Goal: Information Seeking & Learning: Learn about a topic

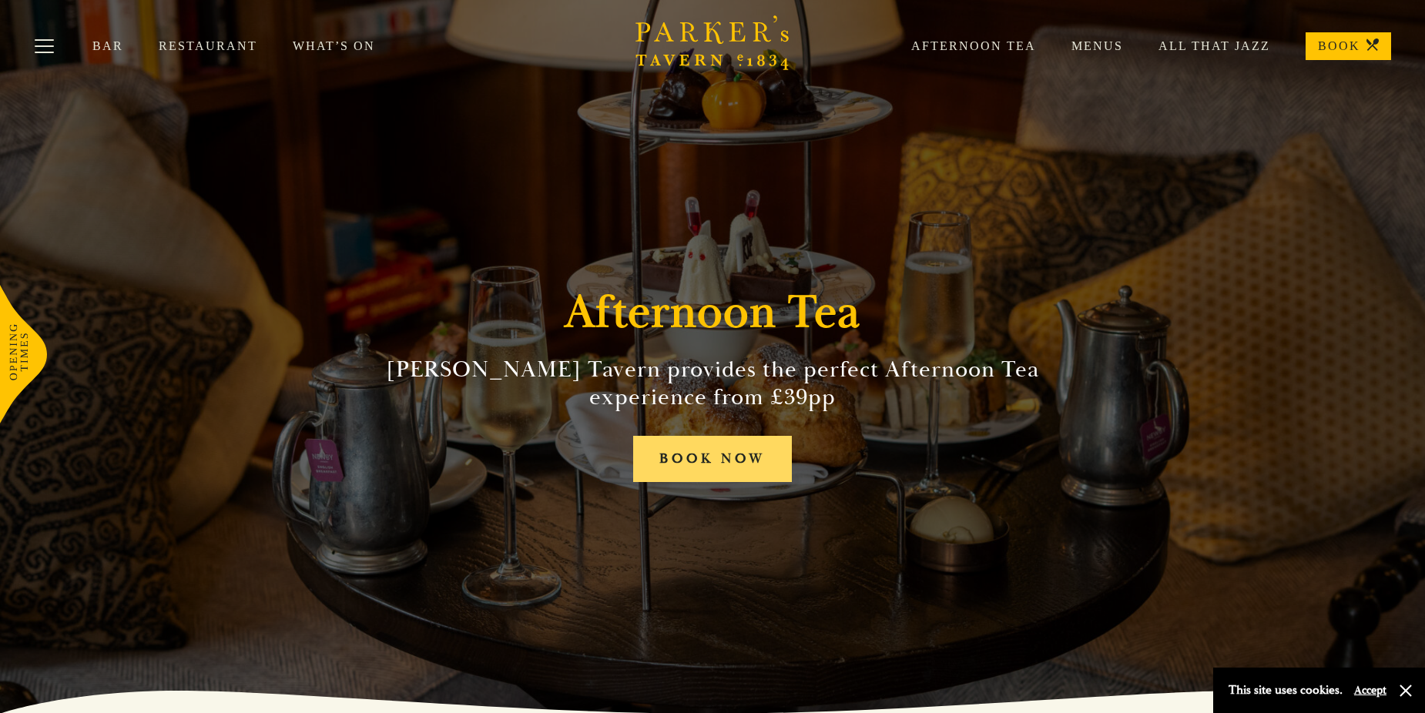
click at [723, 461] on link "BOOK NOW" at bounding box center [712, 459] width 159 height 47
click at [106, 44] on link "Bar" at bounding box center [125, 46] width 66 height 15
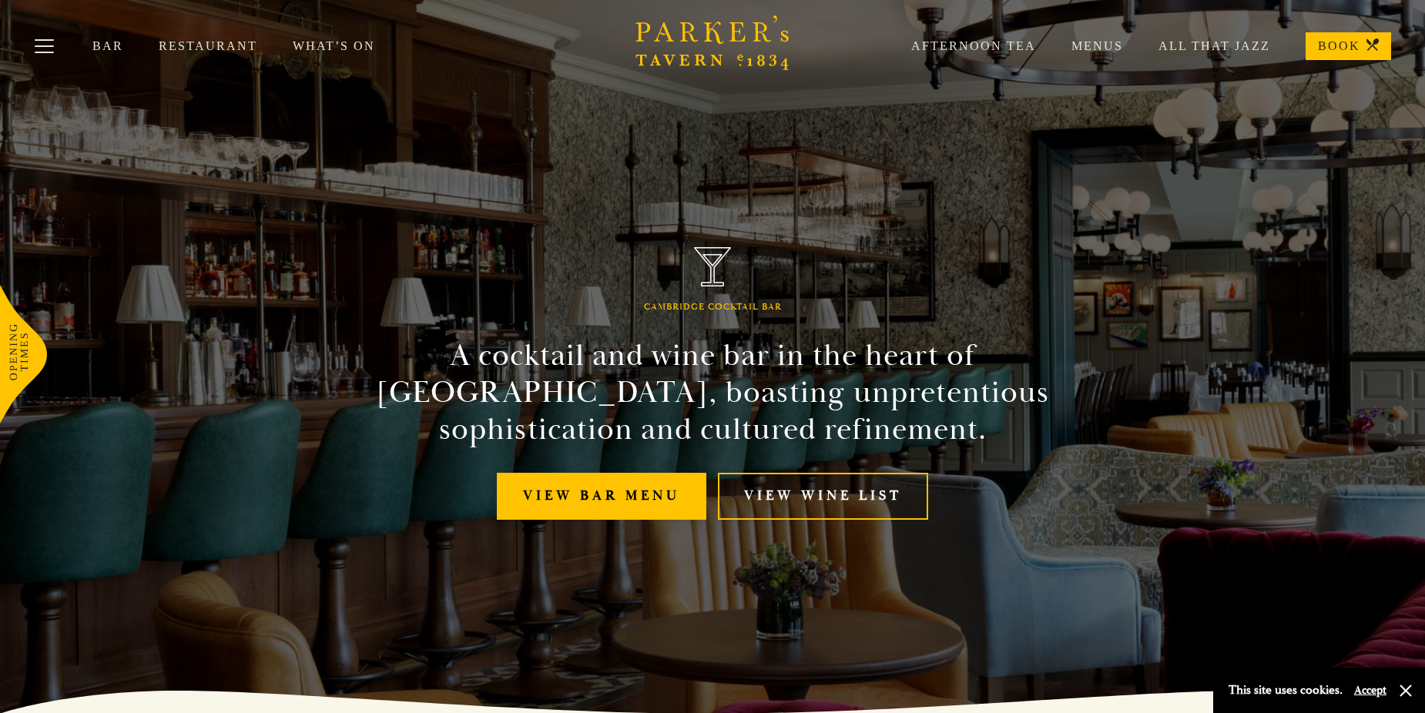
click at [323, 45] on link "What’s On" at bounding box center [352, 46] width 118 height 15
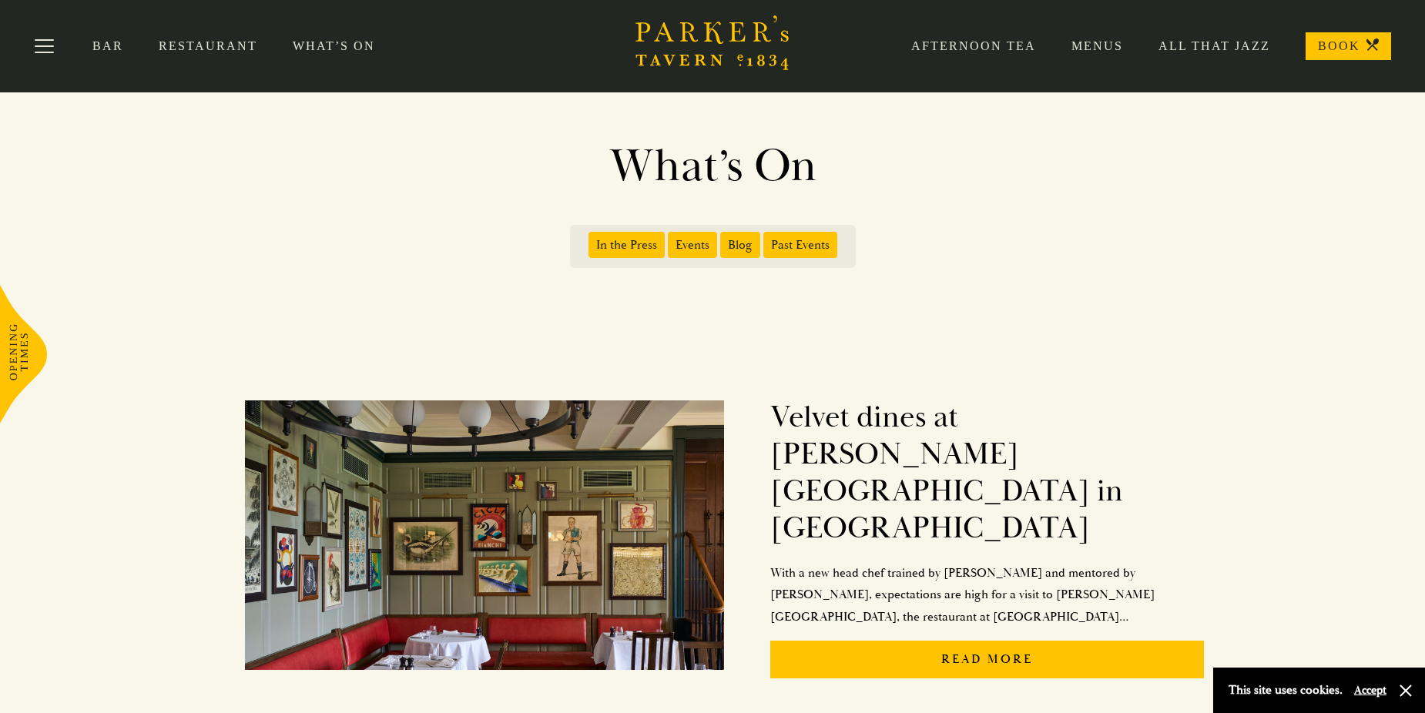
click at [689, 240] on span "Events" at bounding box center [692, 245] width 49 height 26
click at [671, 240] on input "Events" at bounding box center [671, 240] width 0 height 0
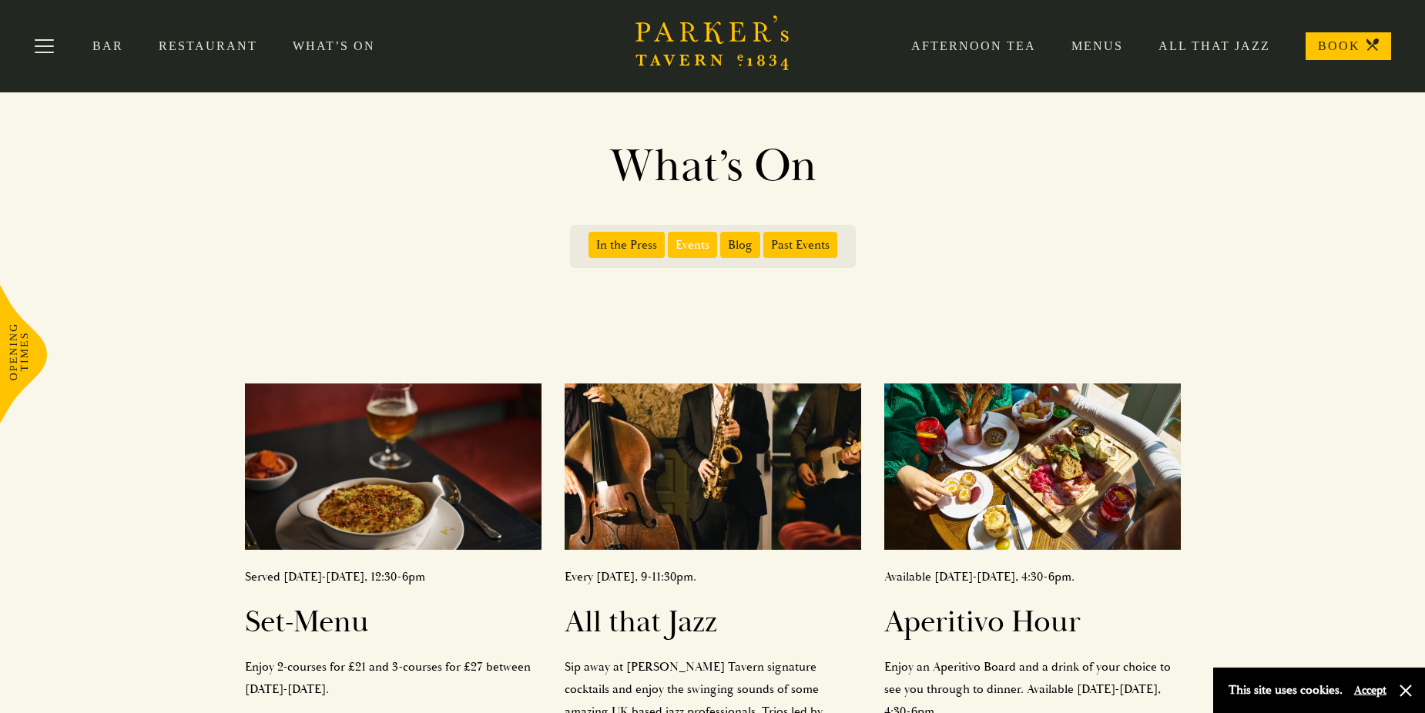
click at [109, 42] on link "Bar" at bounding box center [125, 46] width 66 height 15
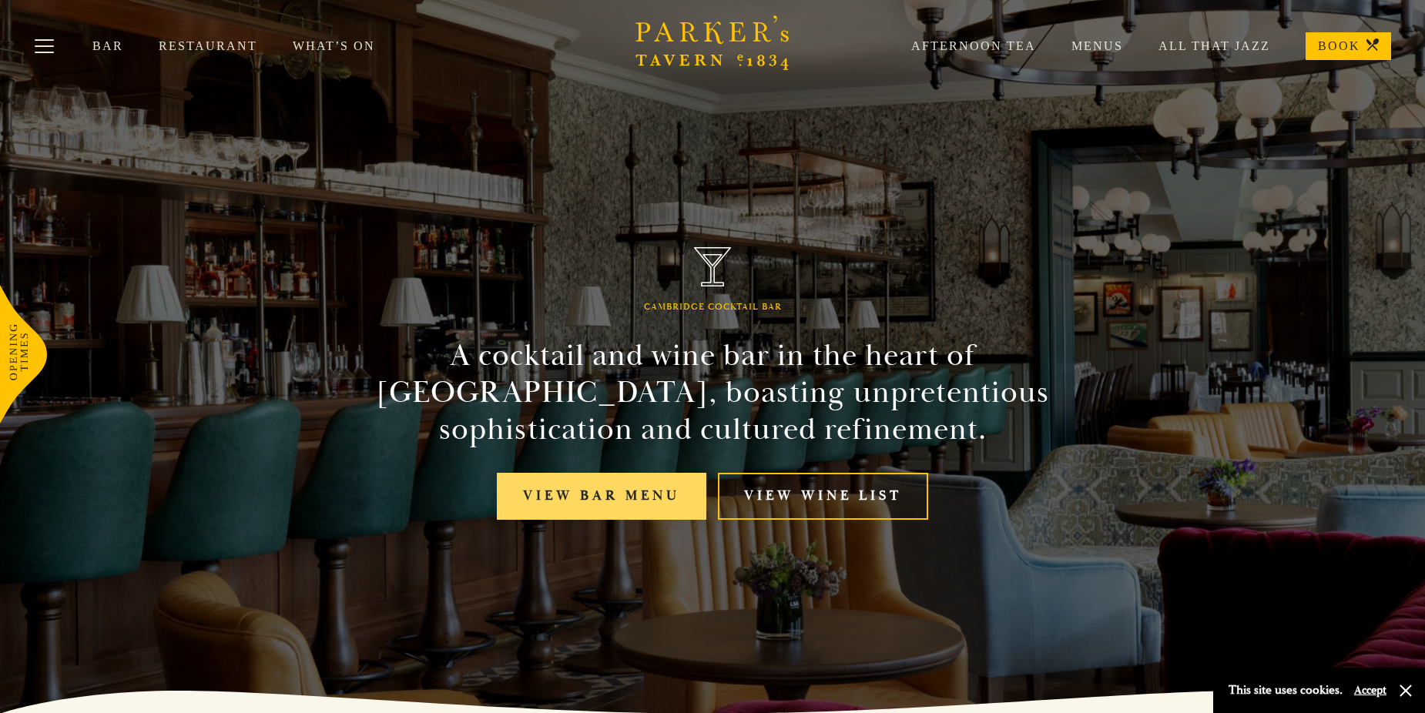
click at [593, 499] on link "View bar menu" at bounding box center [601, 496] width 209 height 47
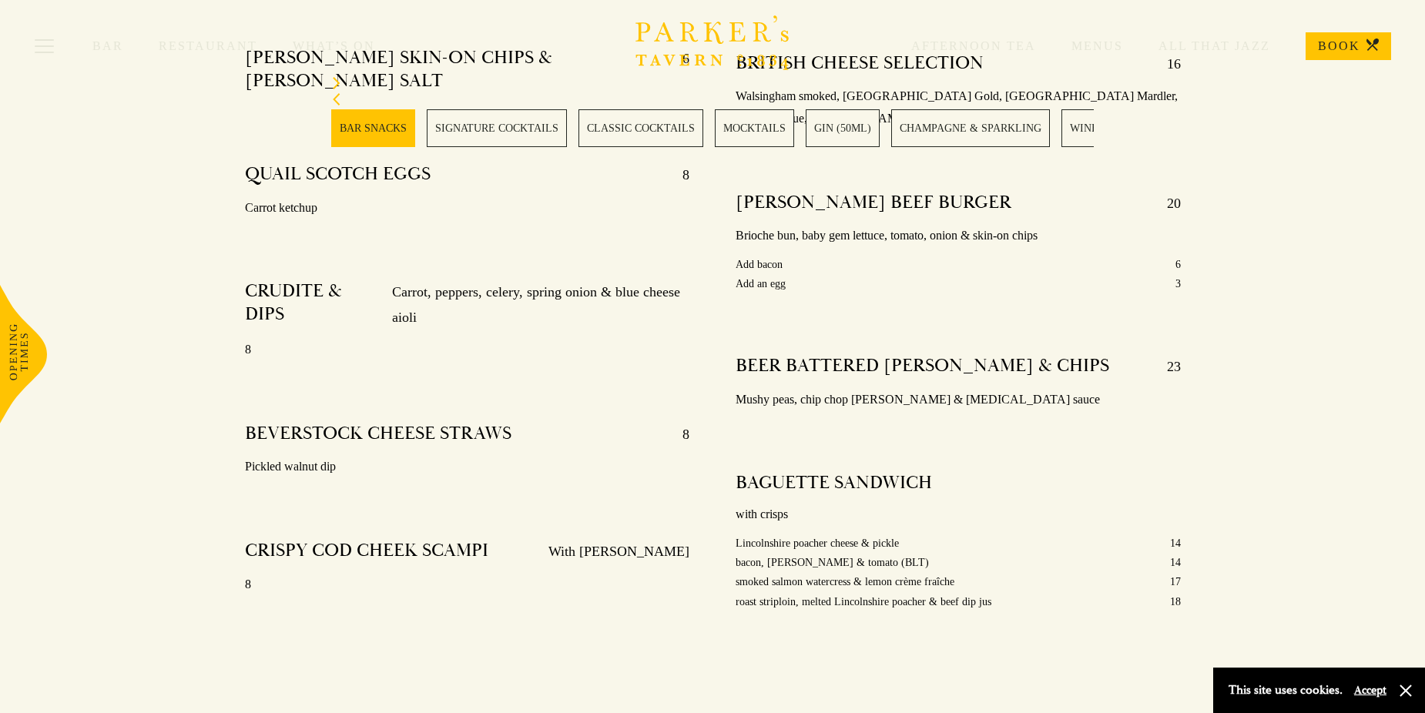
scroll to position [847, 0]
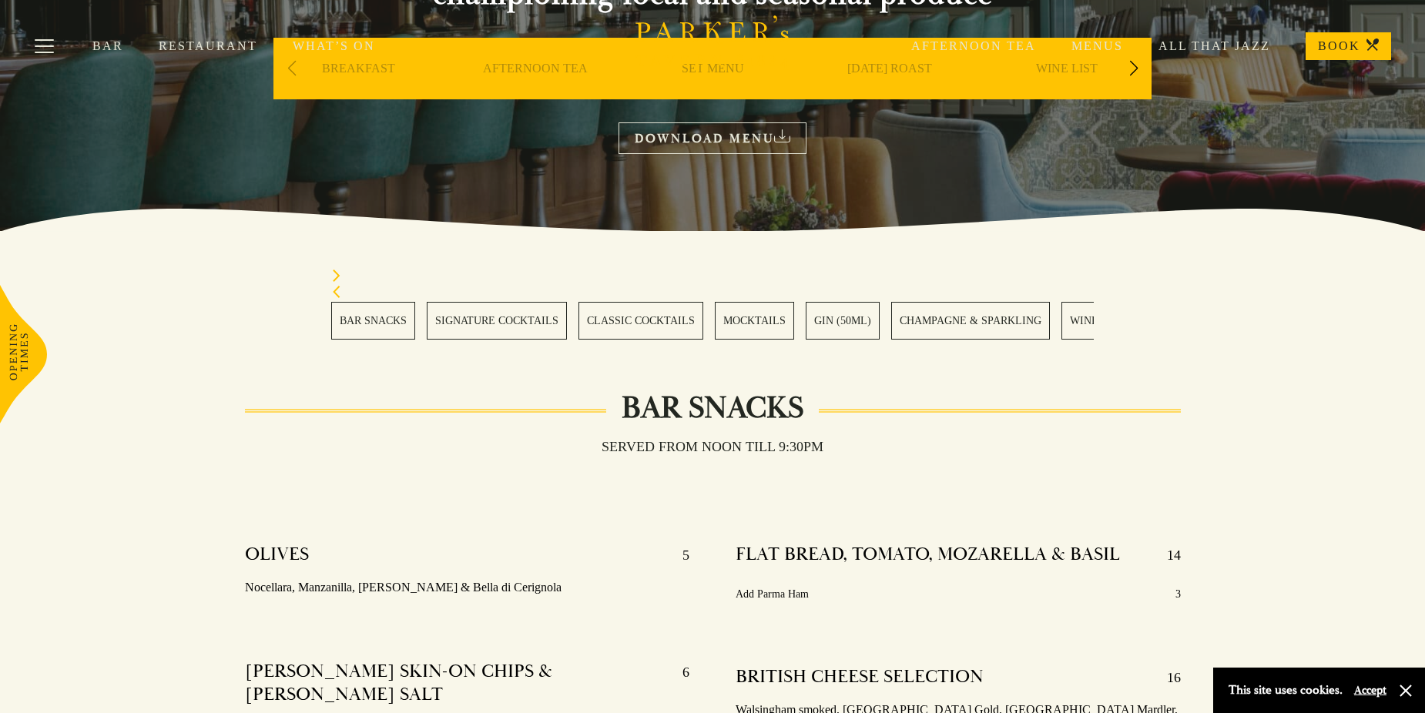
click at [481, 310] on link "SIGNATURE COCKTAILS" at bounding box center [497, 321] width 140 height 38
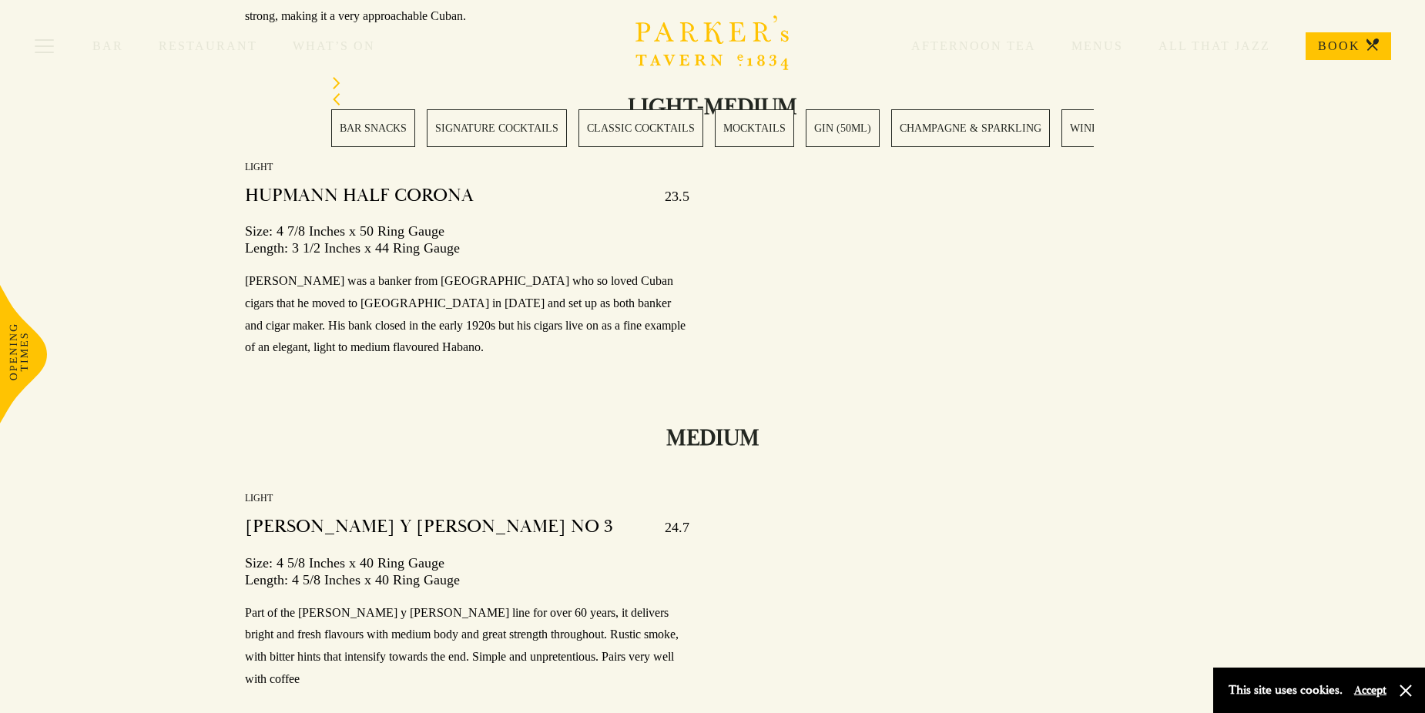
scroll to position [20507, 0]
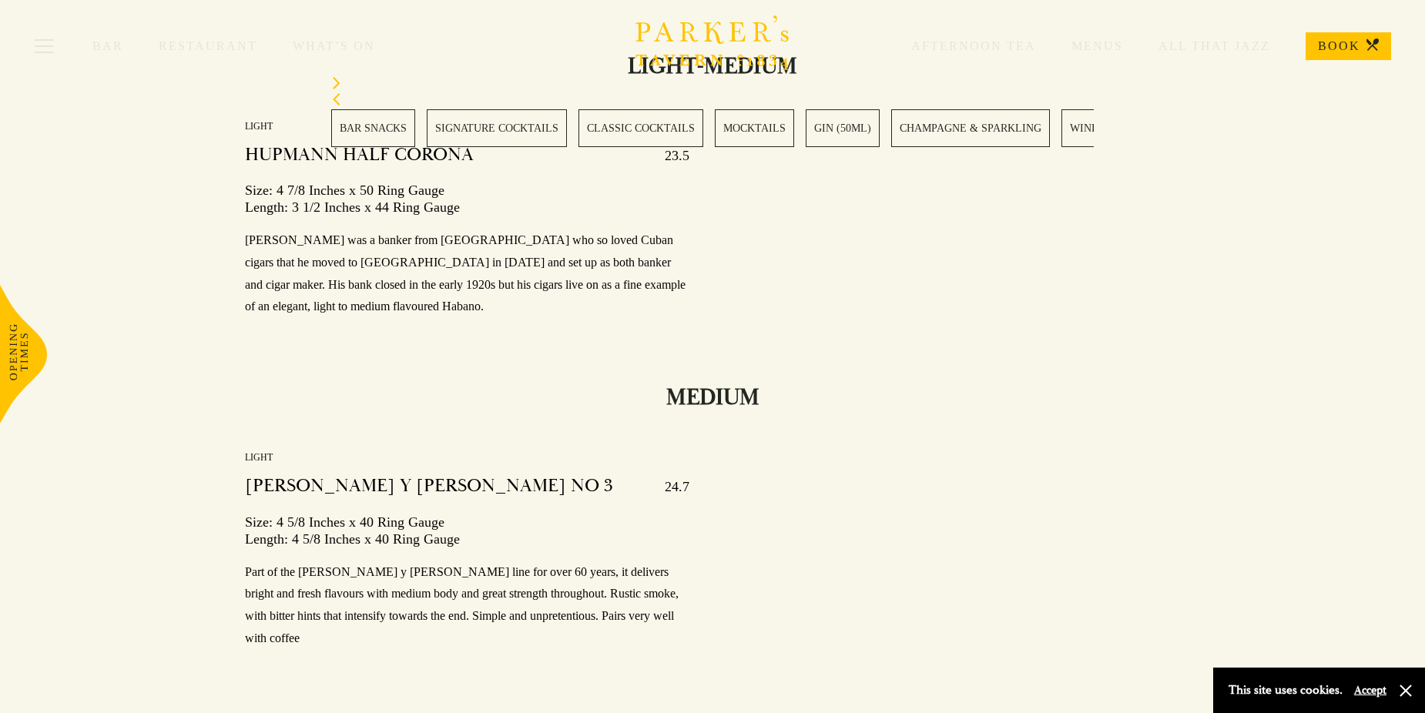
click at [1369, 689] on button "Accept" at bounding box center [1370, 690] width 32 height 15
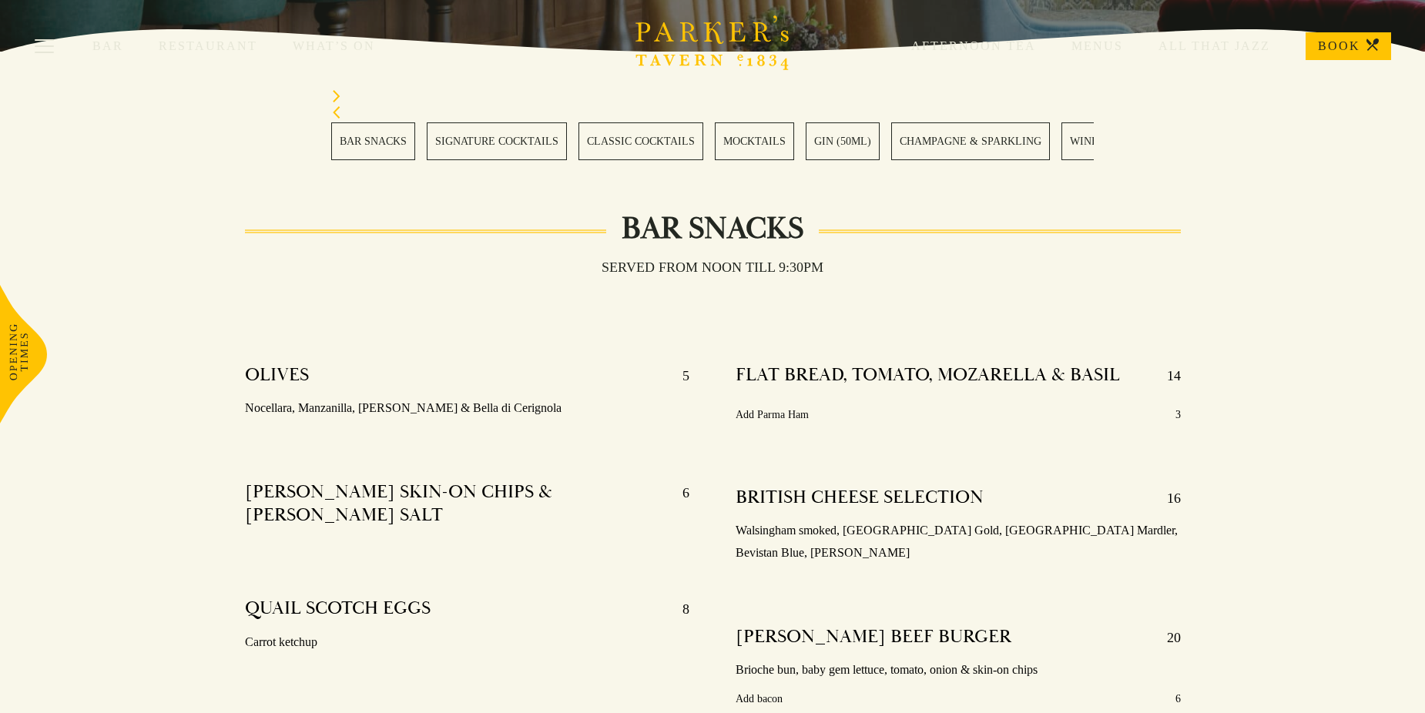
scroll to position [0, 0]
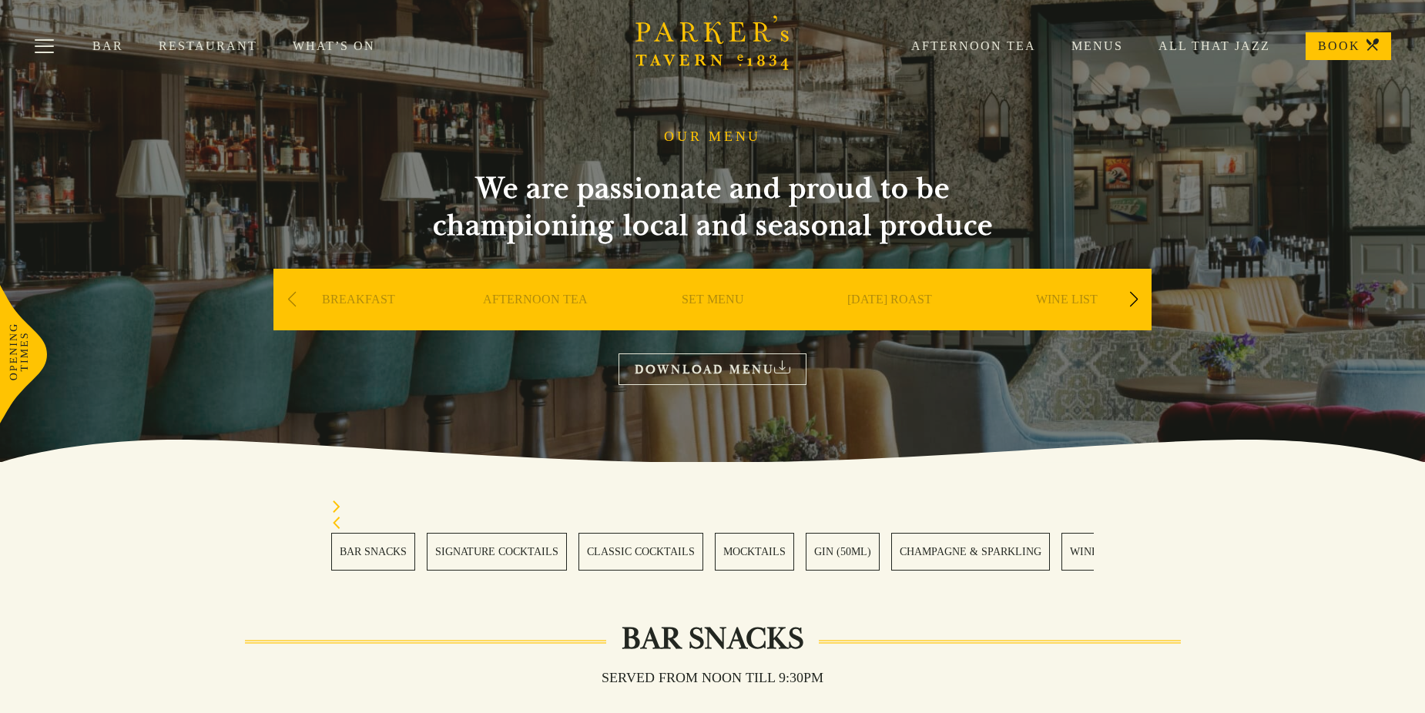
click at [719, 302] on link "SET MENU" at bounding box center [713, 323] width 62 height 62
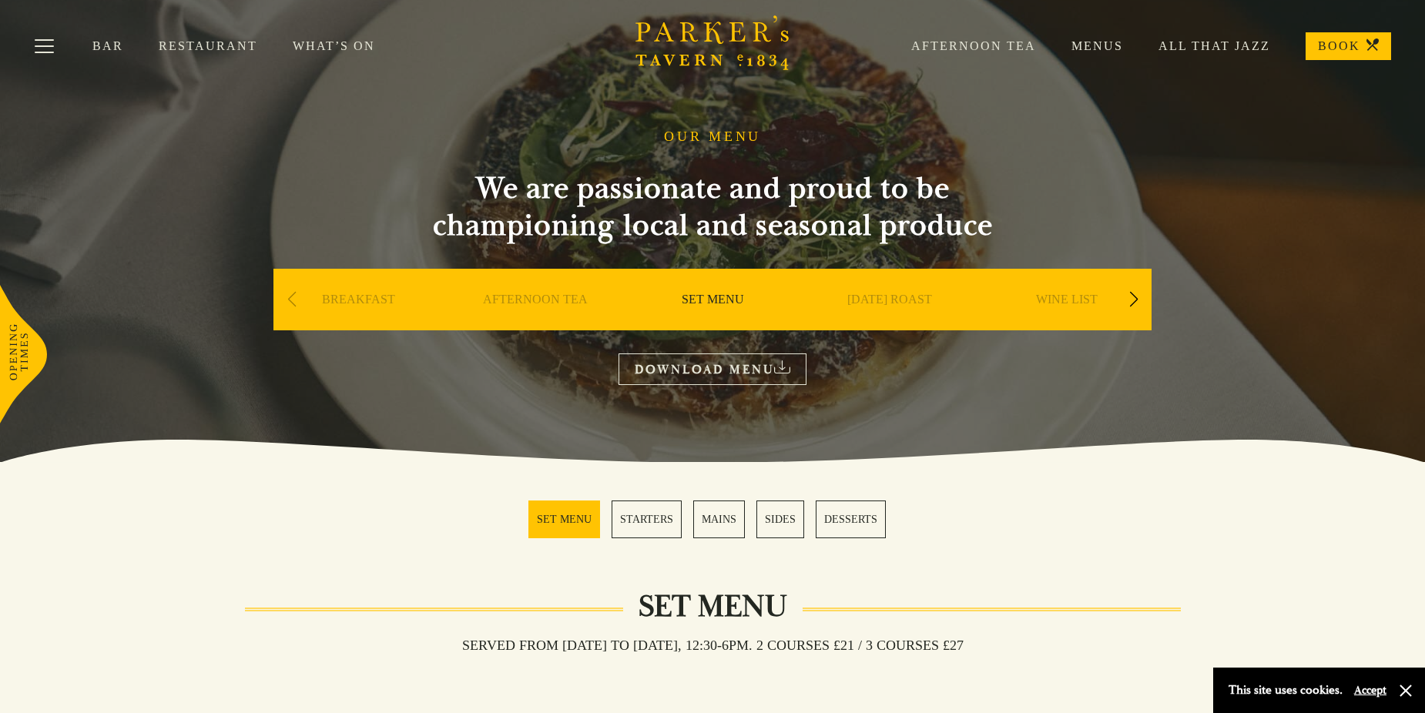
click at [110, 49] on link "Bar" at bounding box center [125, 46] width 66 height 15
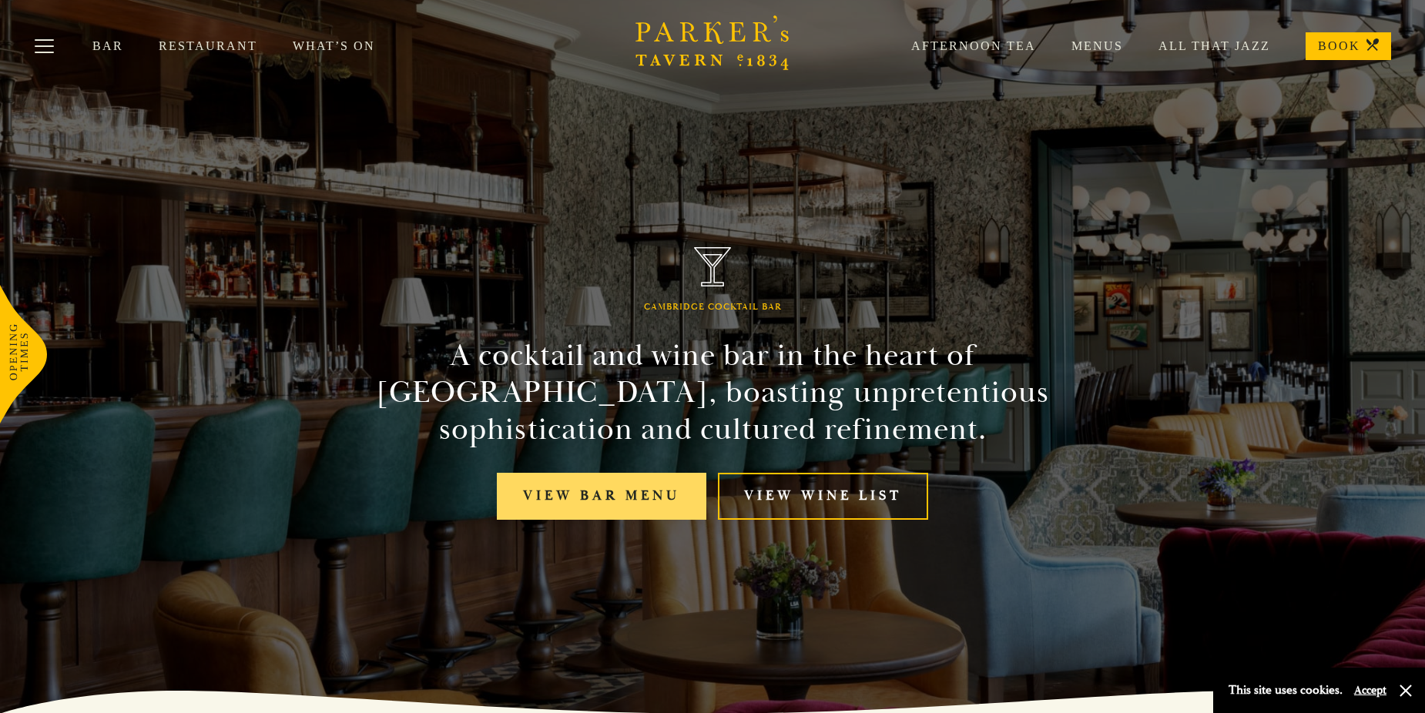
click at [603, 487] on link "View bar menu" at bounding box center [601, 496] width 209 height 47
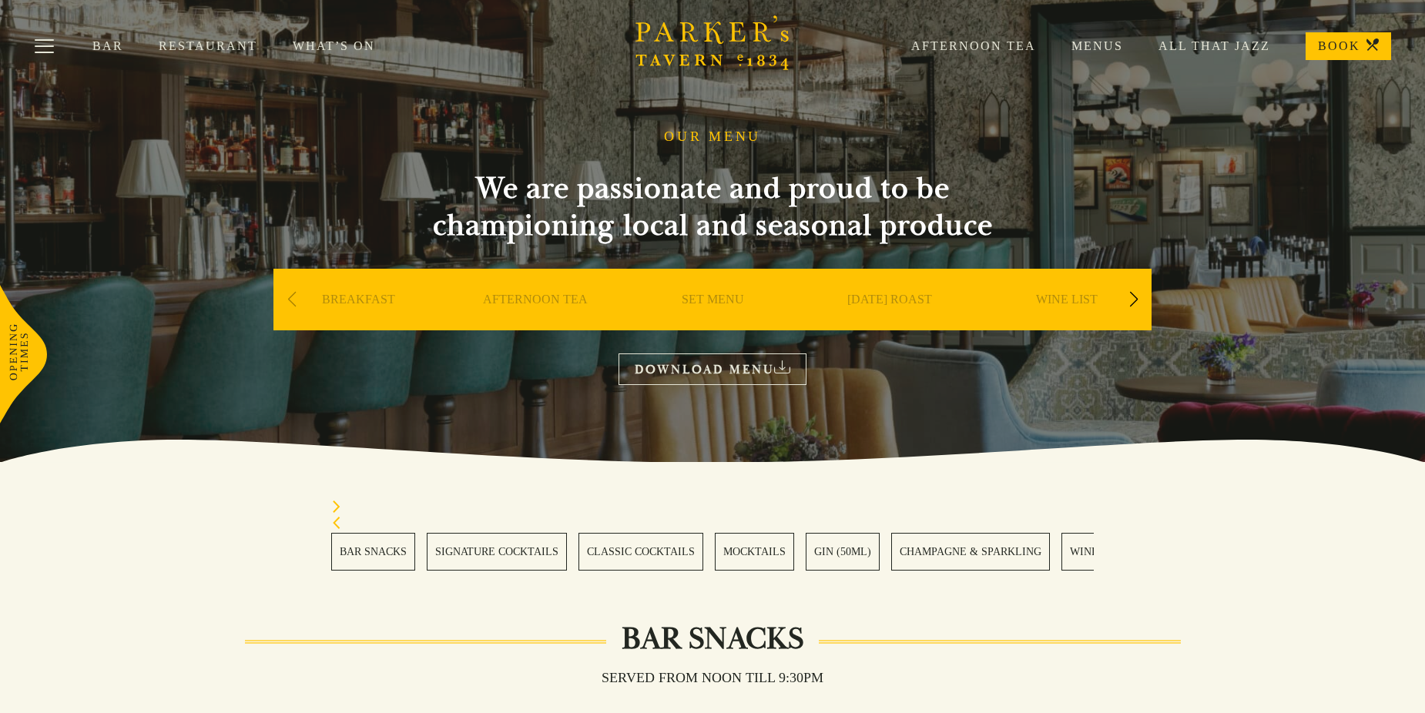
click at [337, 507] on icon "Next slide" at bounding box center [336, 507] width 11 height 12
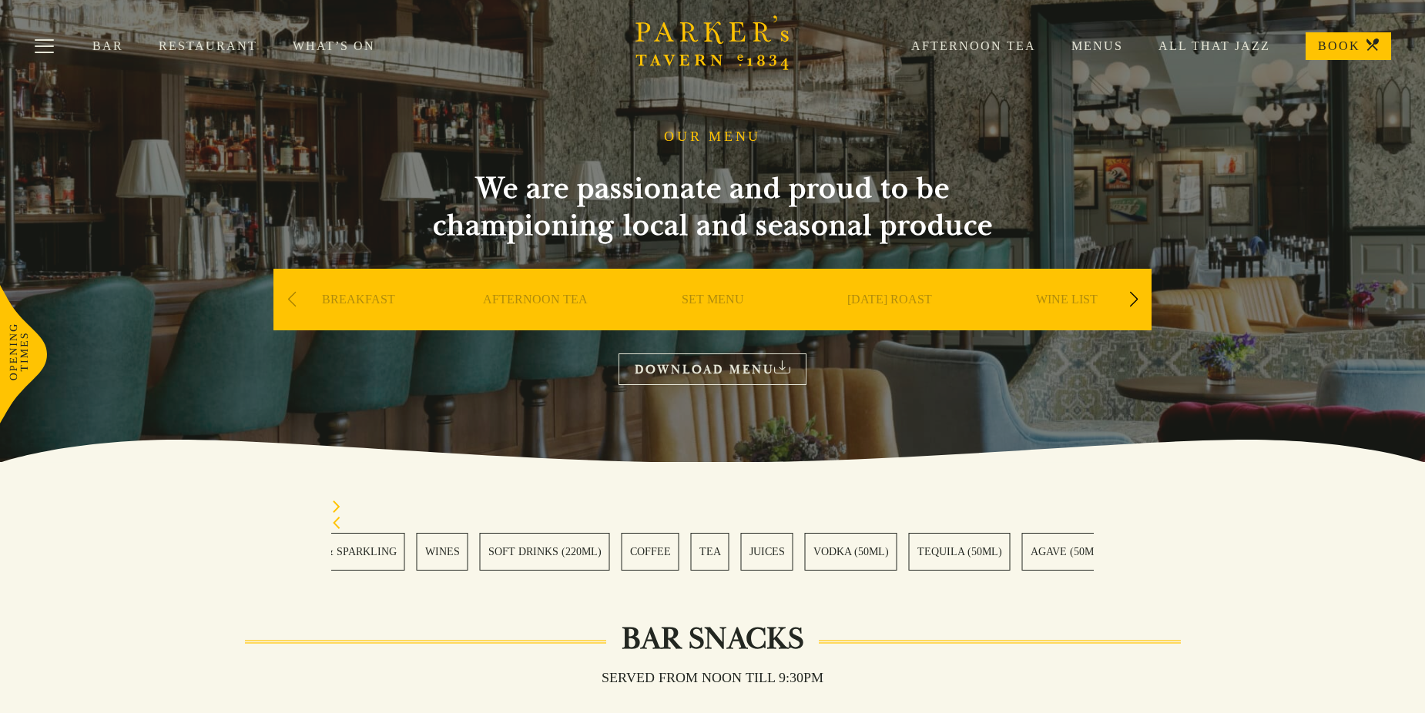
click at [337, 507] on icon "Next slide" at bounding box center [336, 507] width 11 height 12
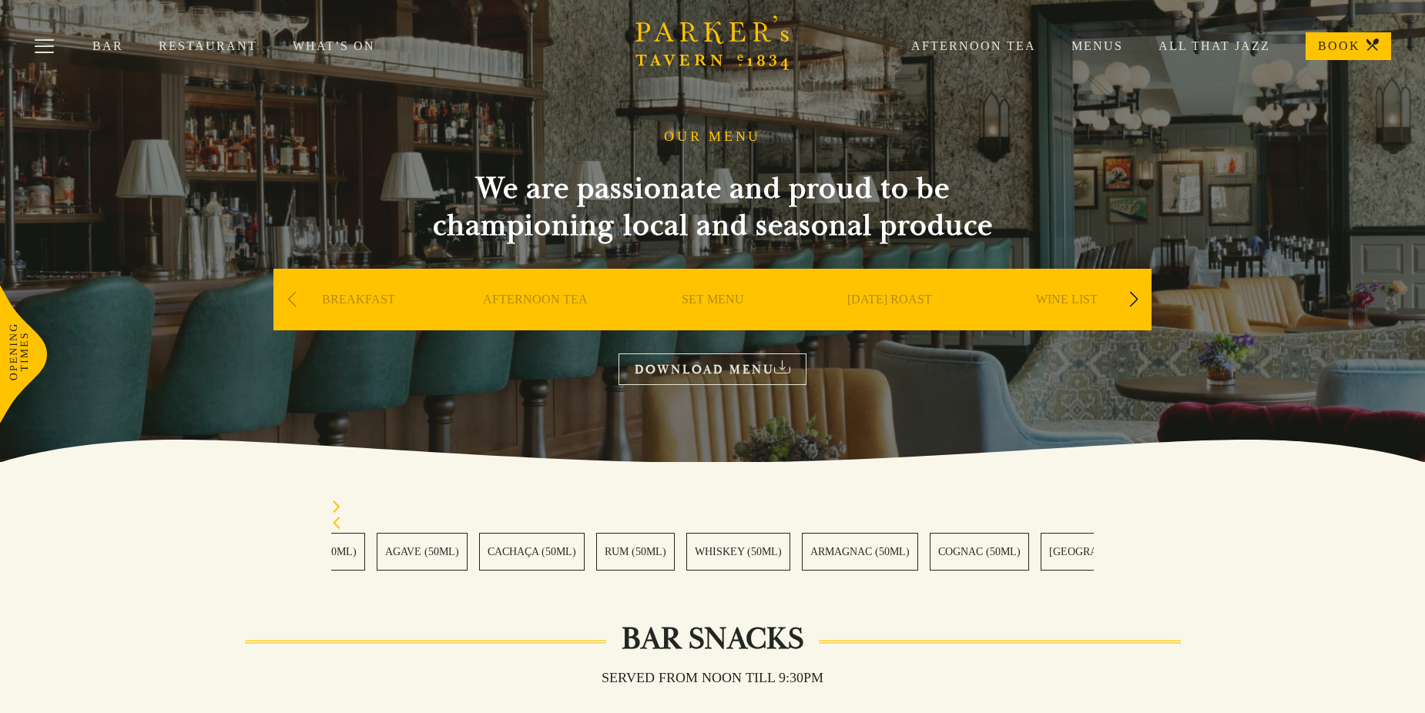
click at [337, 507] on icon "Next slide" at bounding box center [336, 507] width 11 height 12
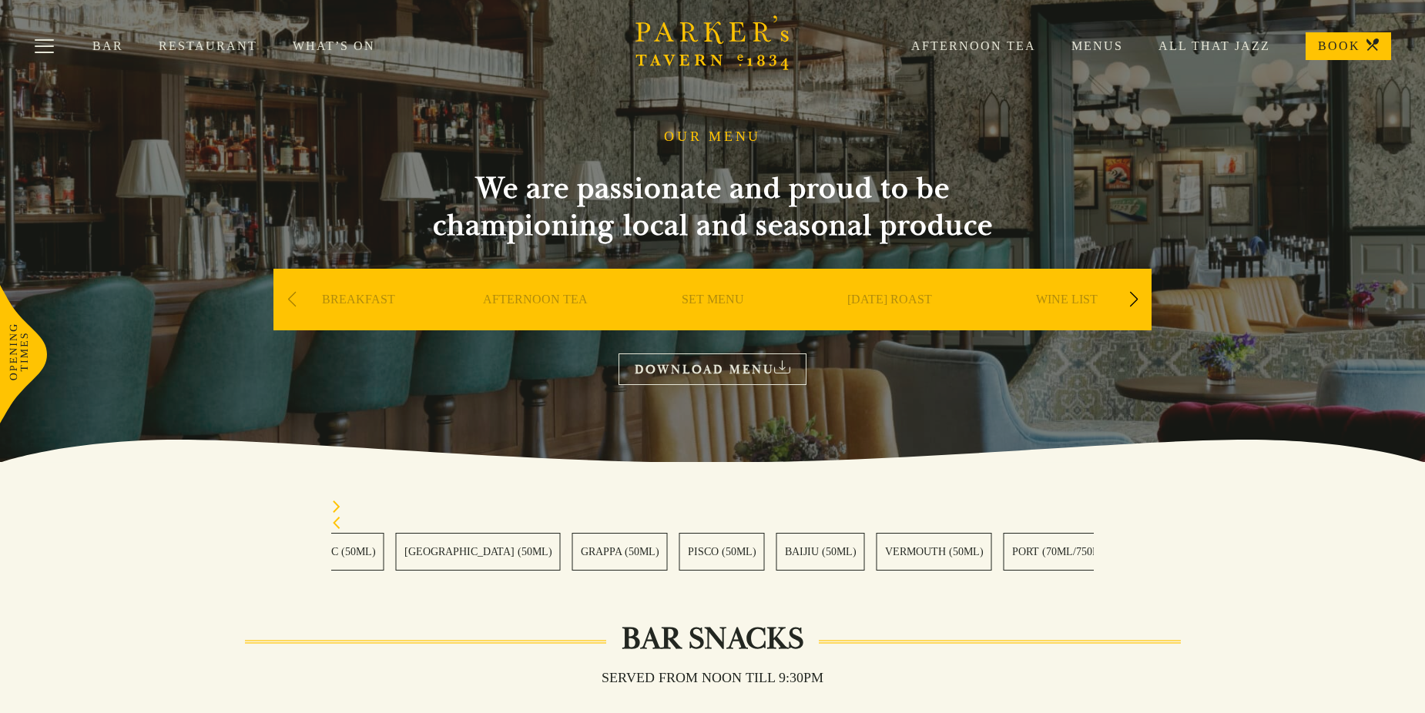
click at [337, 507] on icon "Next slide" at bounding box center [336, 507] width 11 height 12
click at [333, 527] on icon "Previous slide" at bounding box center [336, 523] width 11 height 12
click at [334, 527] on icon "Previous slide" at bounding box center [336, 523] width 11 height 12
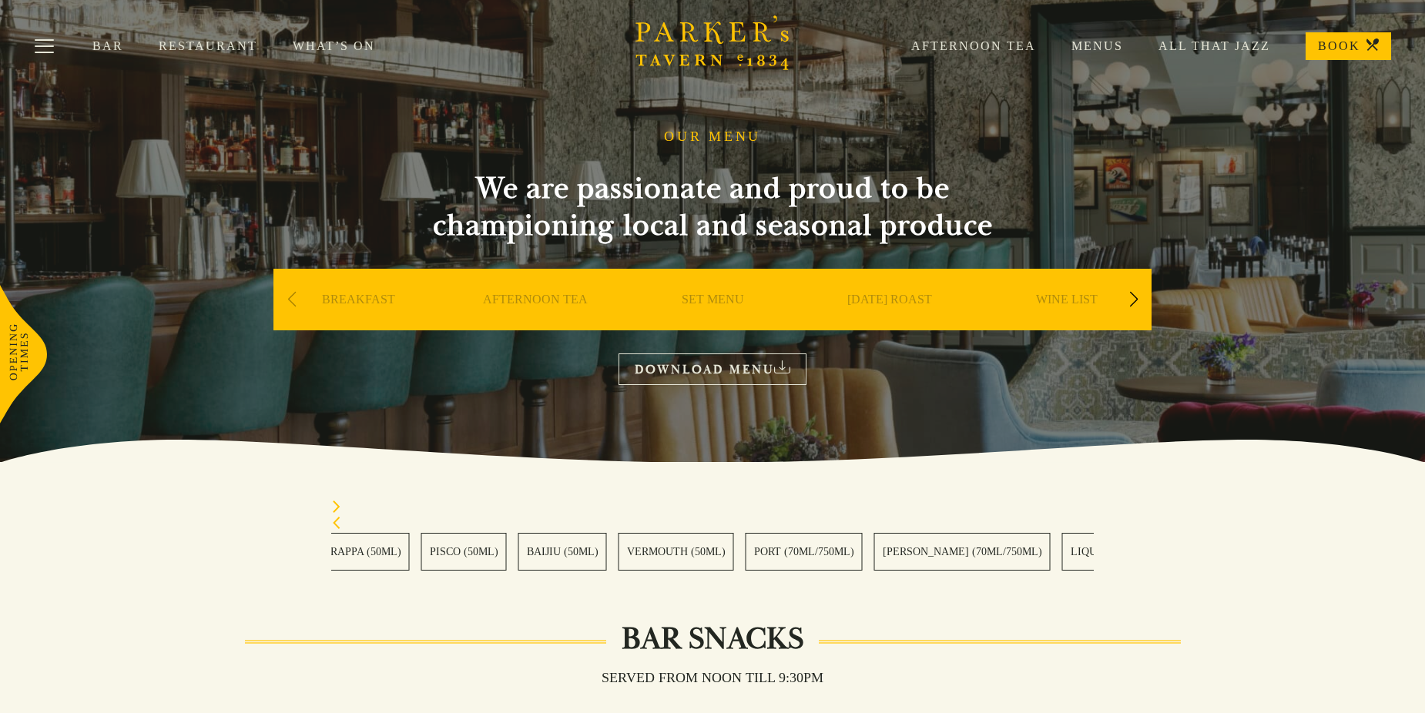
click at [334, 526] on icon "Previous slide" at bounding box center [336, 523] width 11 height 12
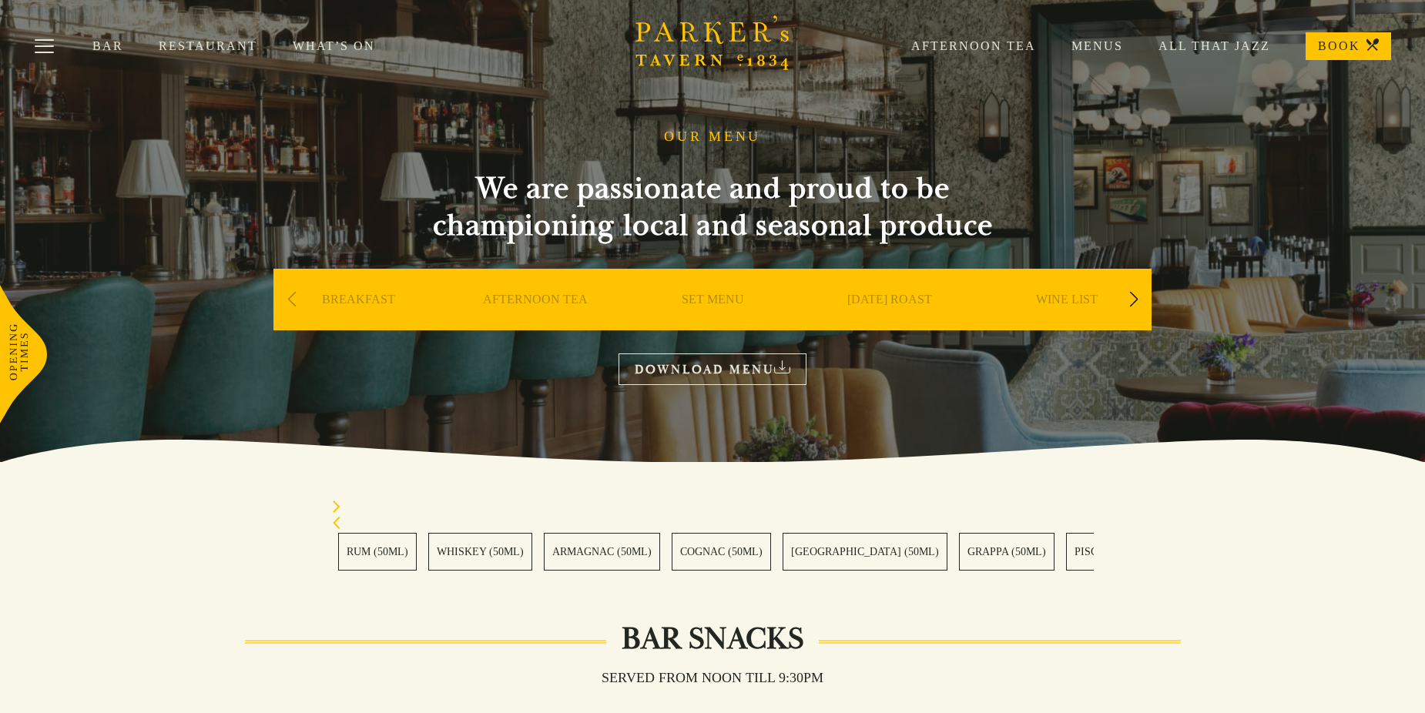
click at [334, 526] on icon "Previous slide" at bounding box center [336, 523] width 11 height 12
click at [334, 524] on icon "Previous slide" at bounding box center [336, 523] width 11 height 12
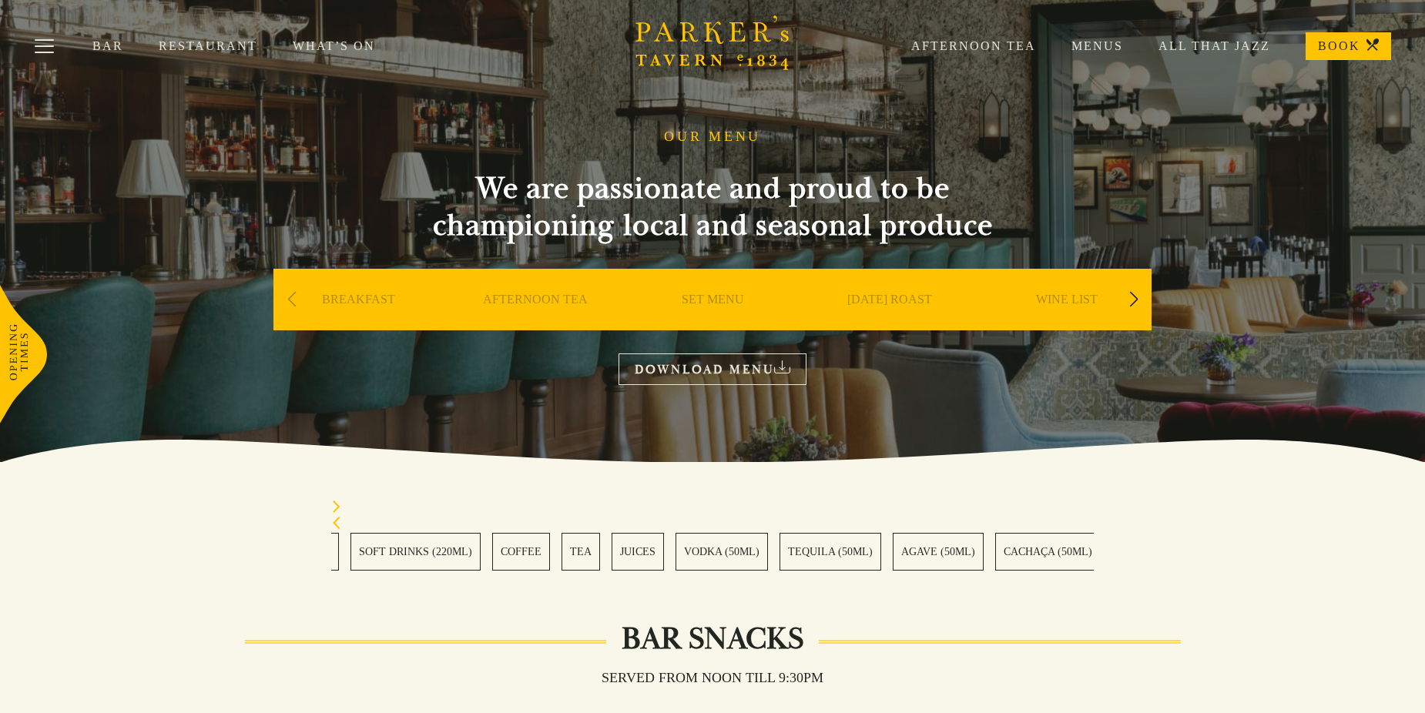
click at [334, 524] on icon "Previous slide" at bounding box center [336, 523] width 11 height 12
click at [334, 524] on icon "Previous slide" at bounding box center [336, 523] width 7 height 12
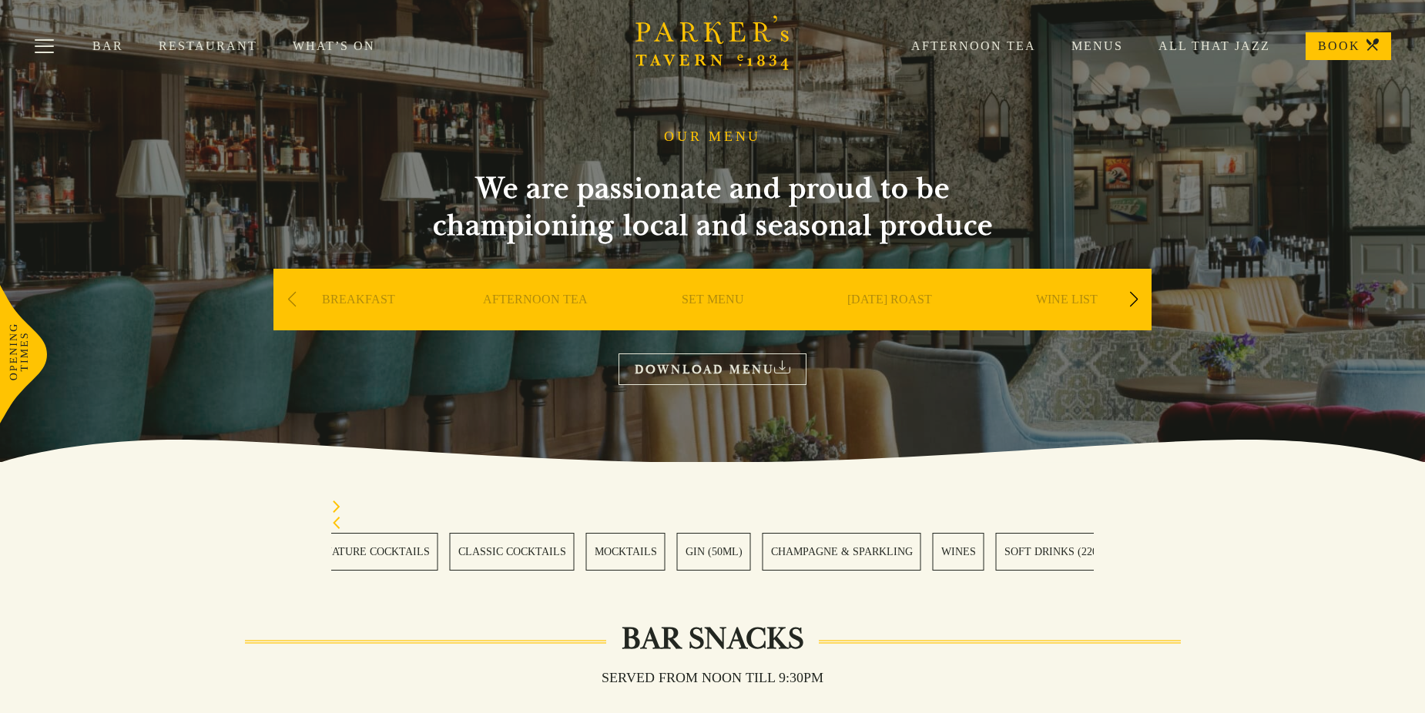
click at [334, 524] on icon "Previous slide" at bounding box center [336, 523] width 7 height 12
drag, startPoint x: 334, startPoint y: 524, endPoint x: 452, endPoint y: 607, distance: 144.2
click at [452, 607] on section "BAR SNACKS SIGNATURE COCKTAILS CLASSIC COCKTAILS MOCKTAILS GIN (50ML) CHAMPAGNE…" at bounding box center [712, 535] width 1425 height 147
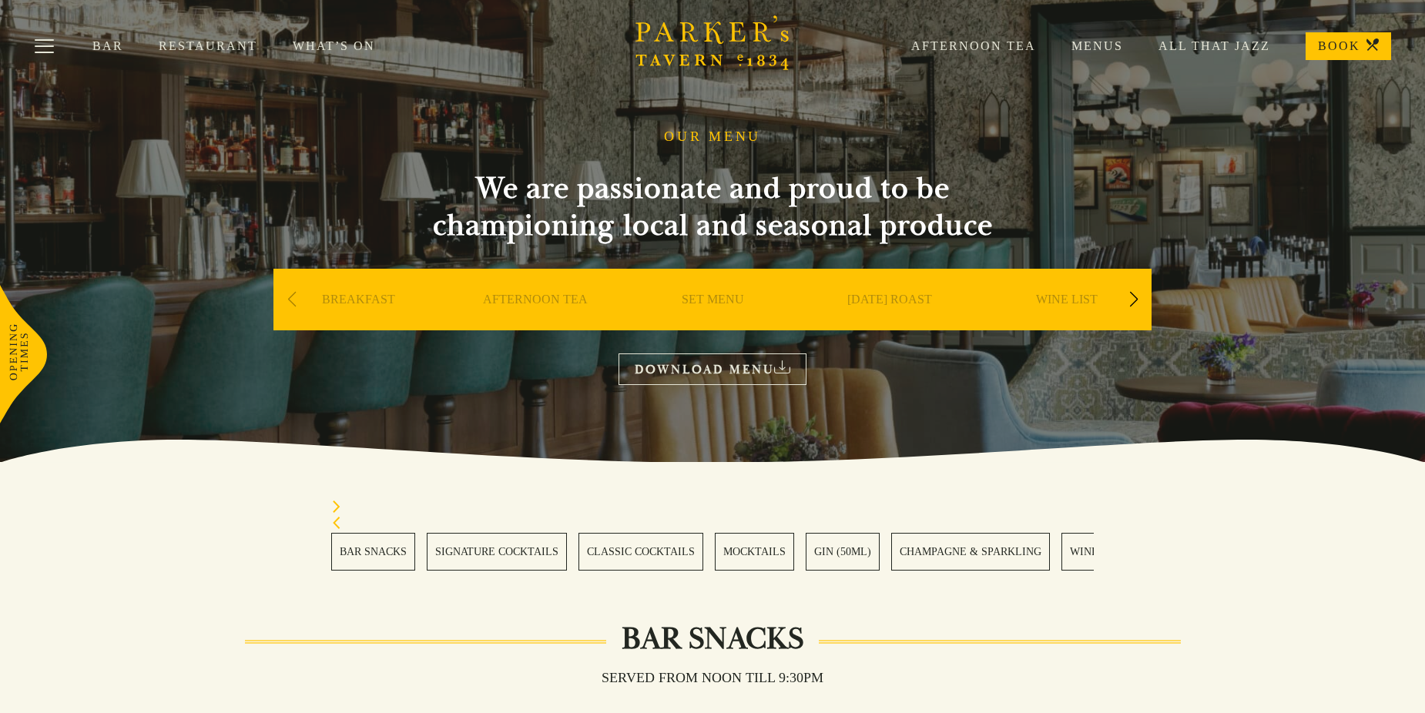
click at [1106, 39] on link "Menus" at bounding box center [1079, 46] width 87 height 15
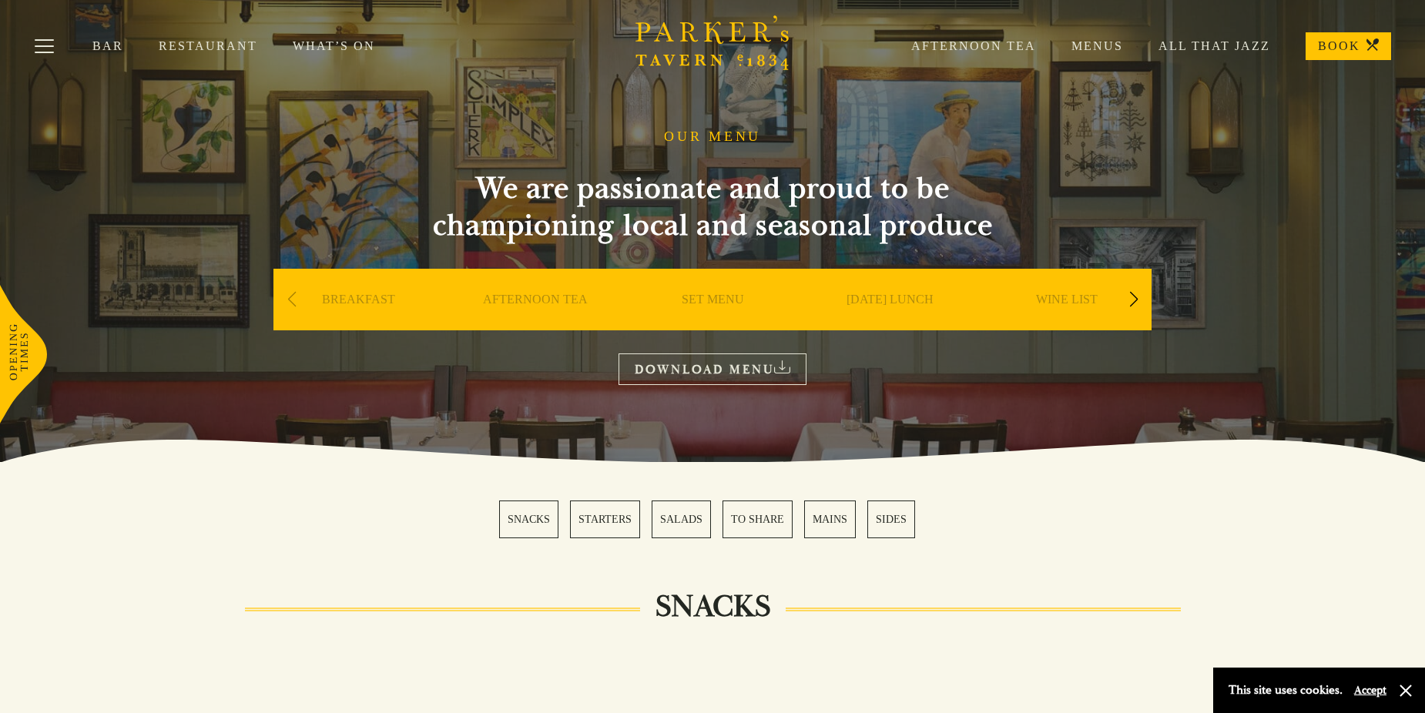
click at [833, 524] on link "MAINS" at bounding box center [830, 520] width 52 height 38
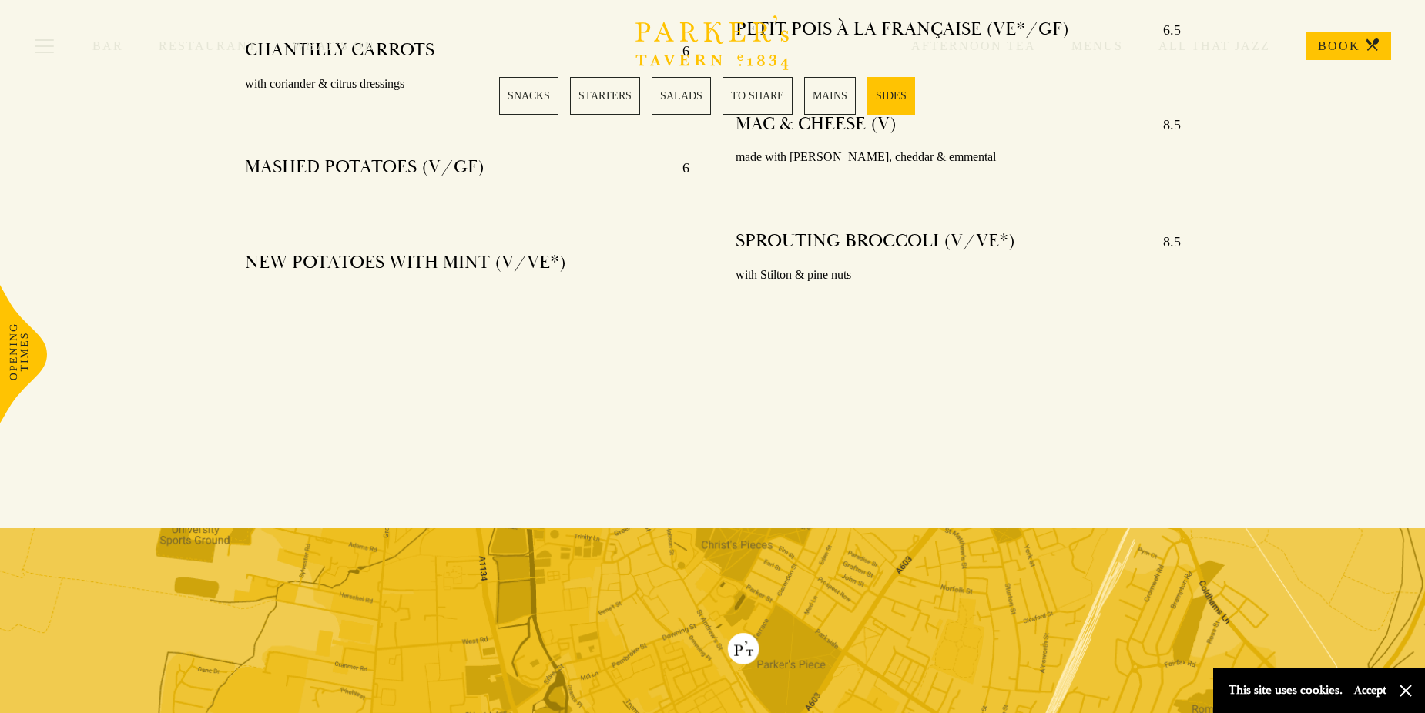
scroll to position [4470, 0]
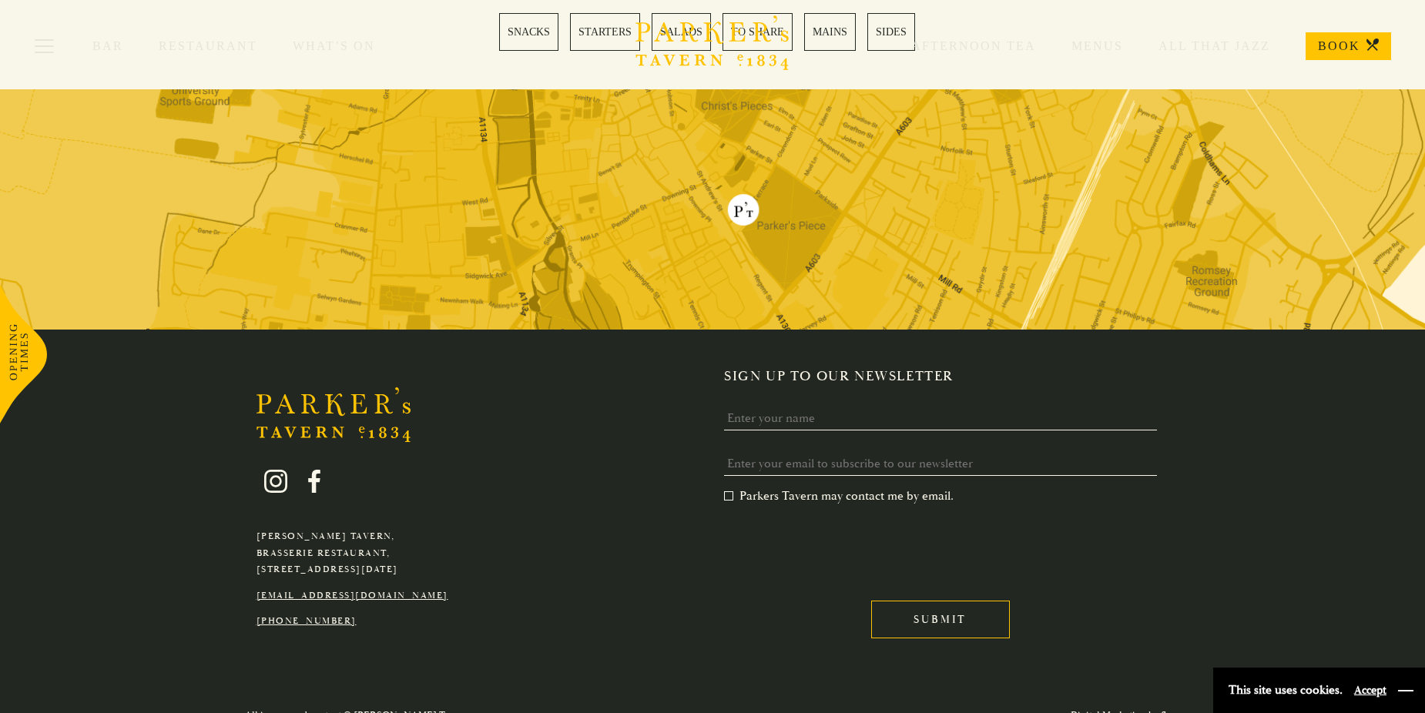
click at [1409, 692] on button "button" at bounding box center [1405, 690] width 15 height 15
